Goal: Task Accomplishment & Management: Manage account settings

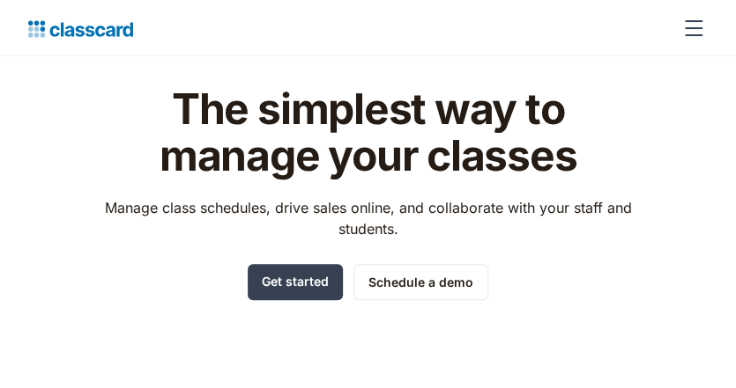
scroll to position [88, 0]
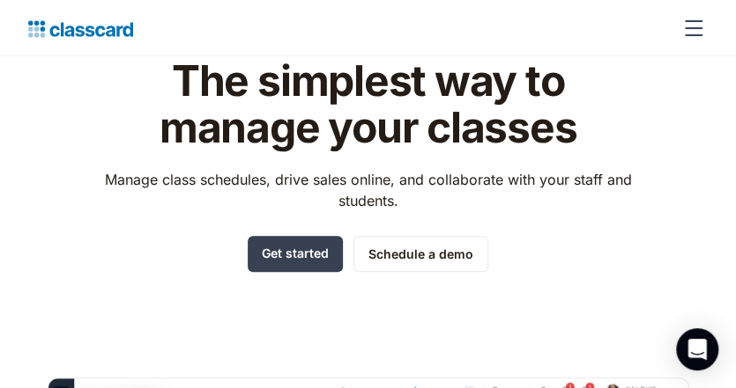
click at [698, 27] on div "menu" at bounding box center [693, 28] width 18 height 2
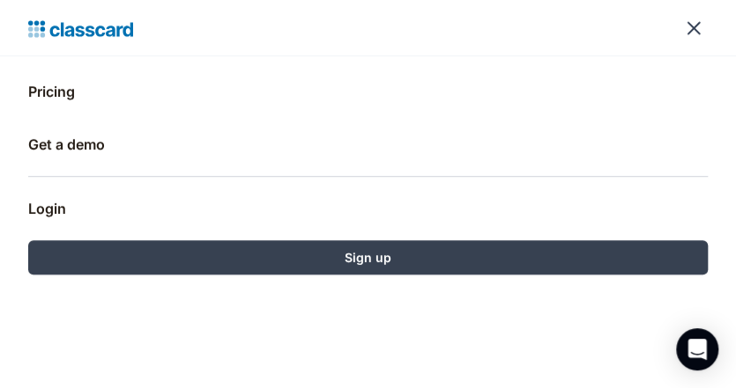
scroll to position [189, 0]
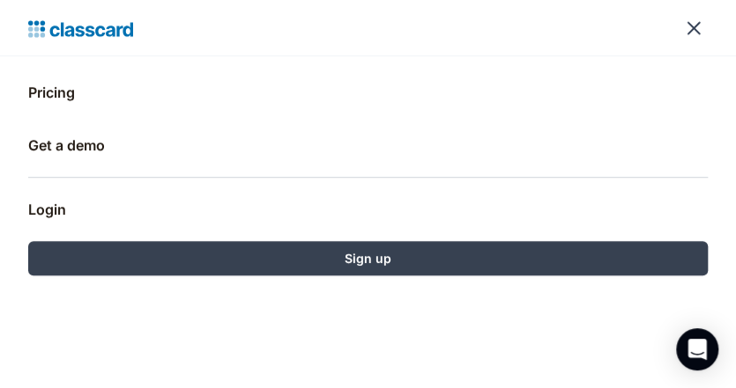
click at [692, 18] on div "menu" at bounding box center [693, 28] width 42 height 42
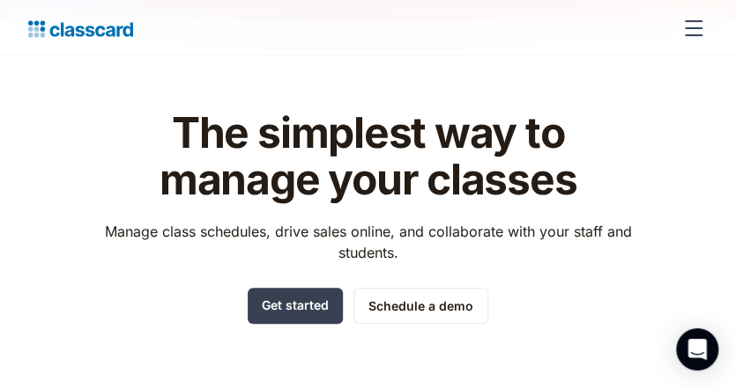
scroll to position [0, 0]
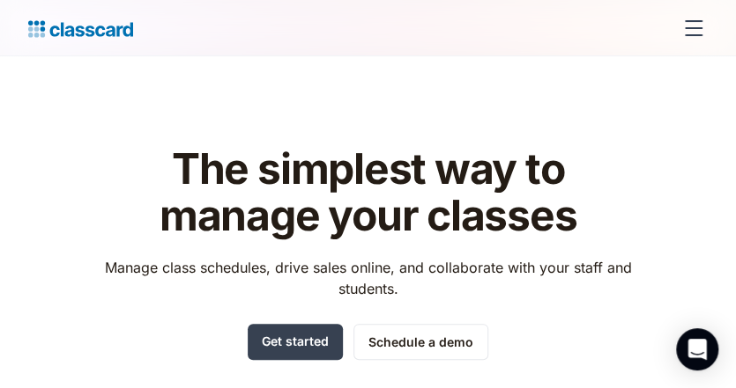
click at [688, 31] on div "menu" at bounding box center [693, 28] width 42 height 42
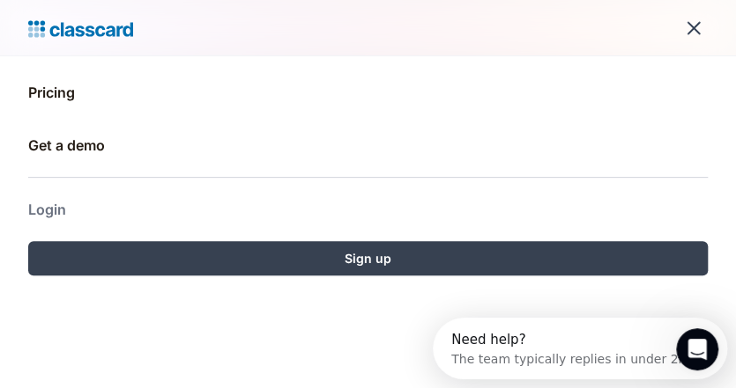
click at [55, 199] on link "Login" at bounding box center [367, 210] width 679 height 42
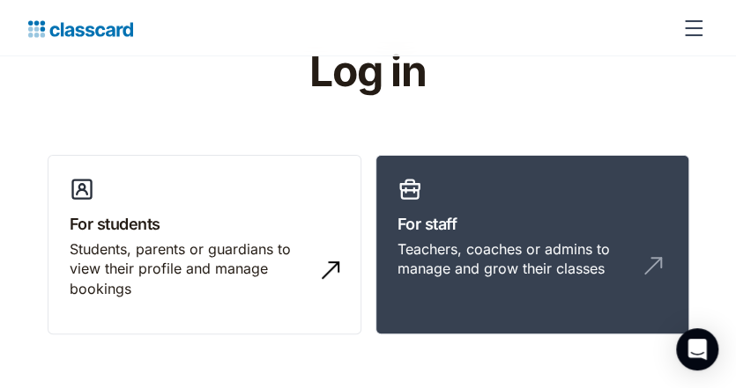
scroll to position [176, 0]
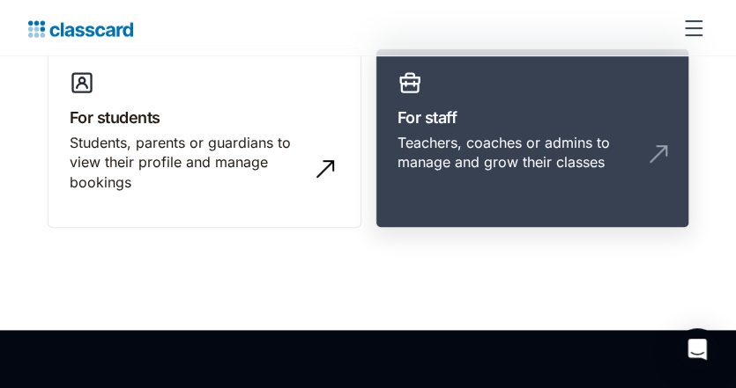
click at [457, 176] on div "Teachers, coaches or admins to manage and grow their classes" at bounding box center [532, 160] width 270 height 54
